Goal: Task Accomplishment & Management: Manage account settings

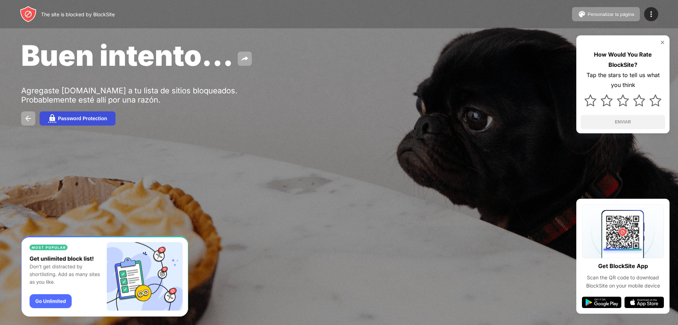
click at [69, 114] on button "Password Protection" at bounding box center [78, 118] width 76 height 14
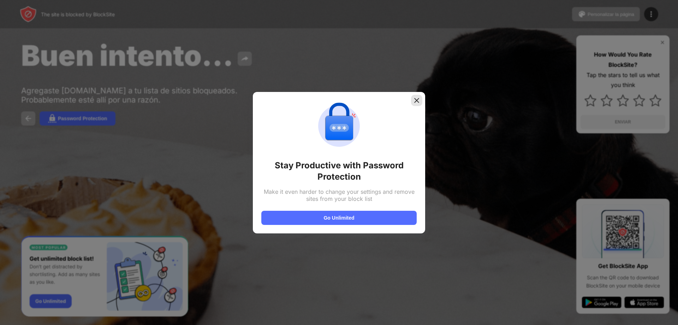
click at [416, 98] on img at bounding box center [416, 100] width 7 height 7
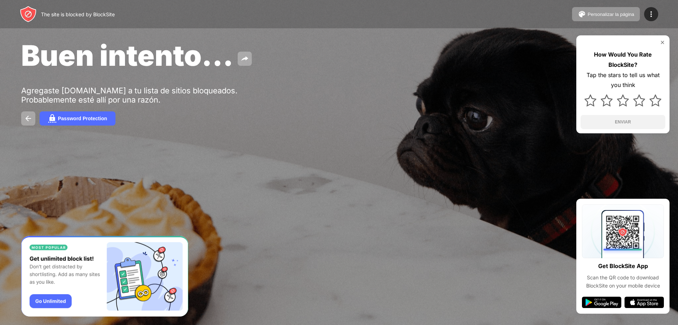
click at [491, 23] on div "The site is blocked by BlockSite Personalizar la página Editar la lista de bloq…" at bounding box center [339, 14] width 678 height 28
